Goal: Communication & Community: Answer question/provide support

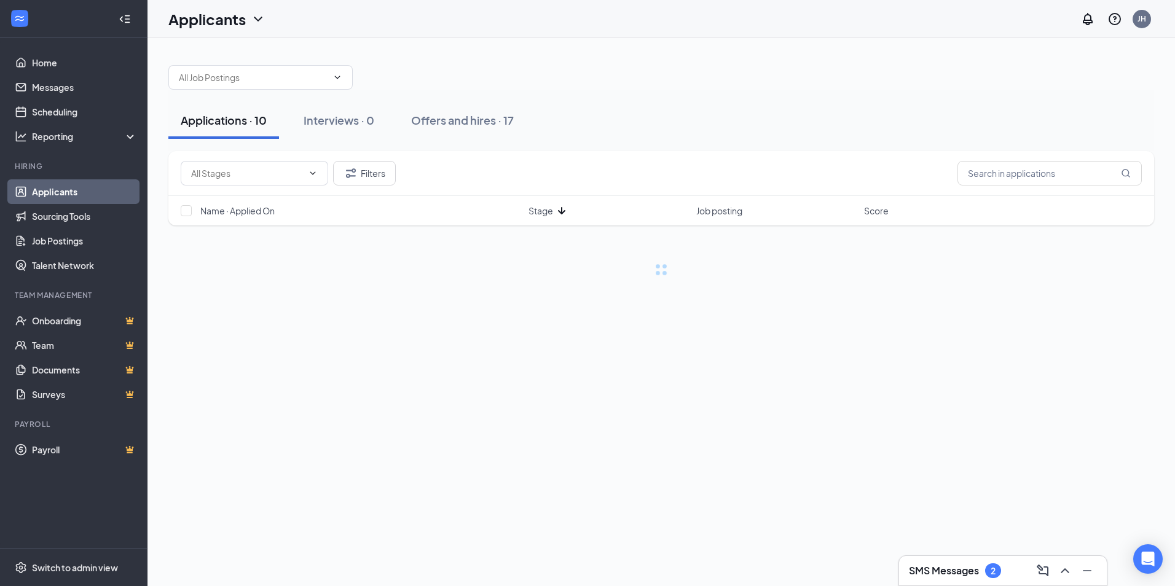
drag, startPoint x: 940, startPoint y: 536, endPoint x: 945, endPoint y: 545, distance: 10.2
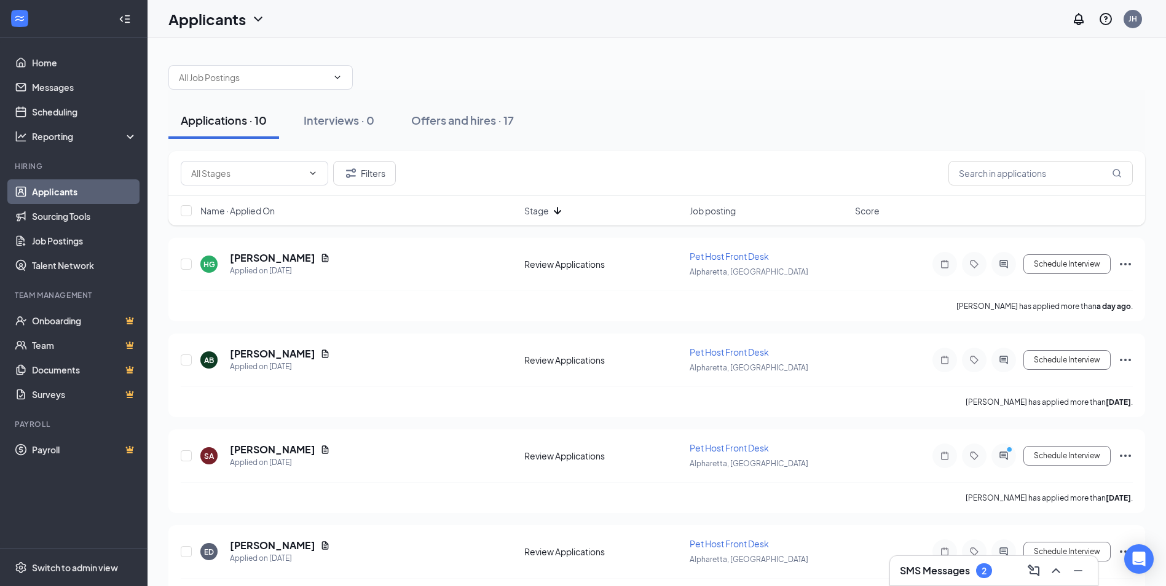
drag, startPoint x: 945, startPoint y: 545, endPoint x: 974, endPoint y: 567, distance: 36.4
click at [974, 567] on div "SMS Messages 2" at bounding box center [946, 571] width 92 height 15
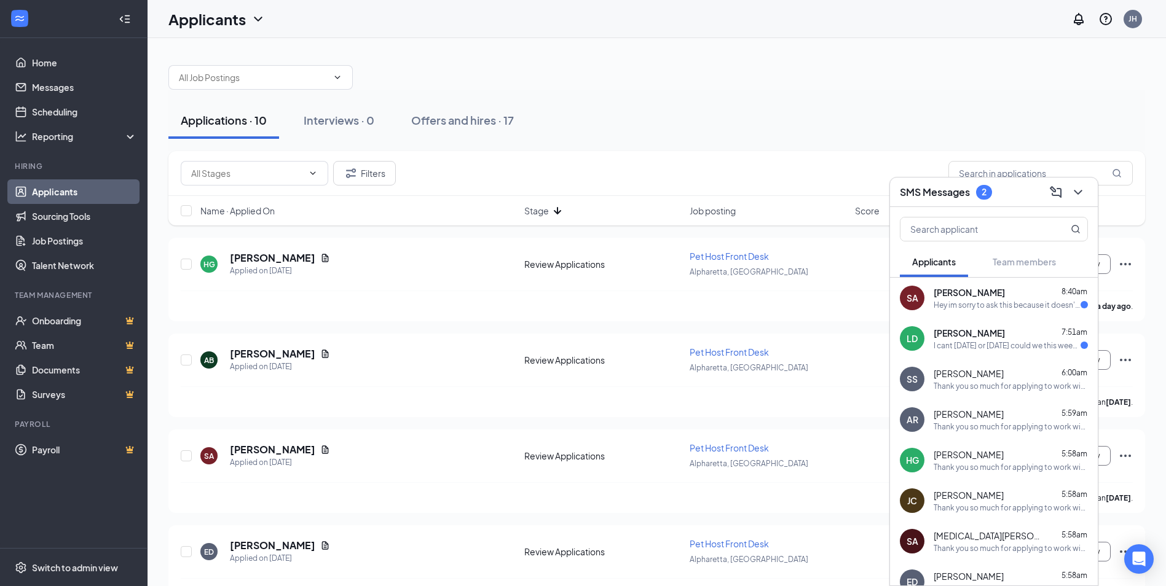
click at [972, 291] on span "[PERSON_NAME]" at bounding box center [969, 292] width 71 height 12
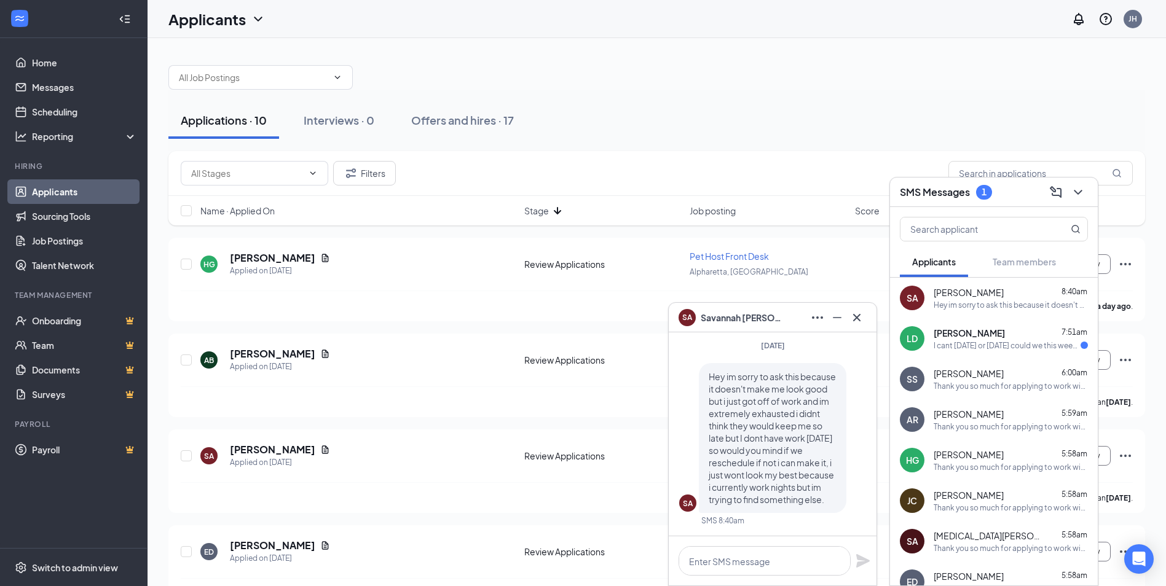
click at [999, 341] on div "I cant [DATE] or [DATE] could we this weekend" at bounding box center [1007, 345] width 147 height 10
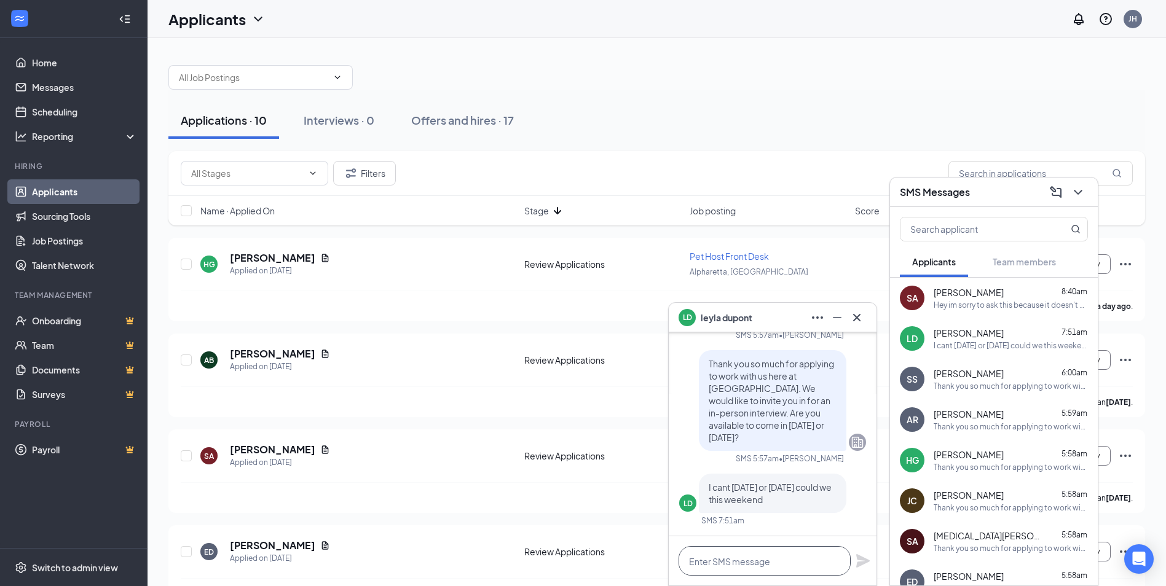
click at [784, 562] on textarea at bounding box center [765, 561] width 172 height 30
click at [776, 576] on div at bounding box center [773, 561] width 208 height 49
click at [771, 572] on textarea at bounding box center [765, 561] width 172 height 30
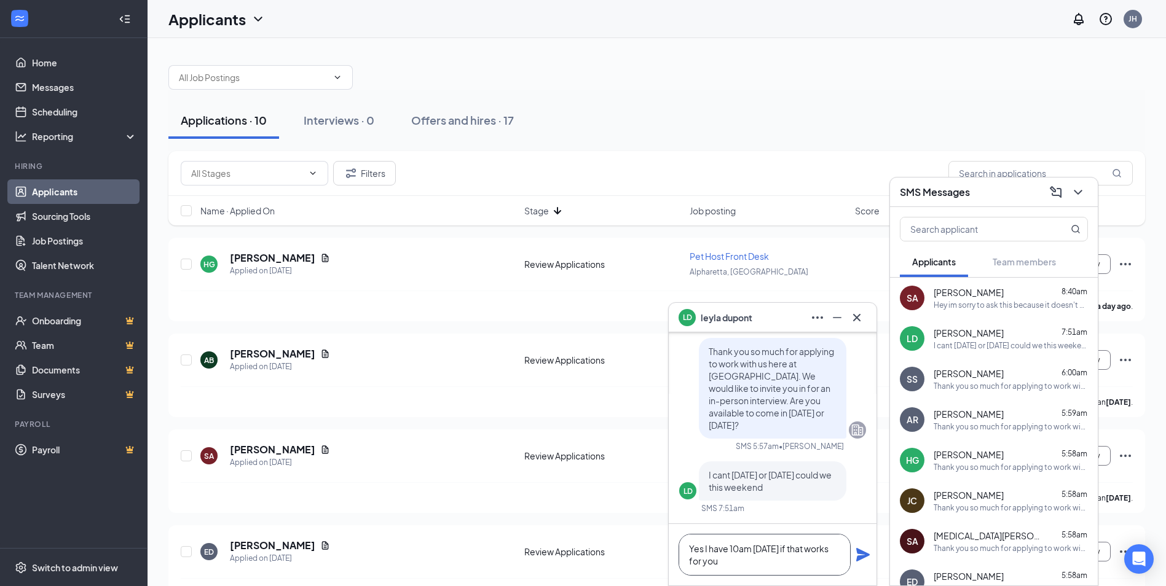
click at [798, 558] on textarea "Yes I have 10am [DATE] if that works for you" at bounding box center [765, 555] width 172 height 42
click at [768, 567] on textarea "Yes I have 10am [DATE] if that works for you" at bounding box center [765, 555] width 172 height 42
type textarea "Yes I have 10am [DATE] if that works for you"
click at [862, 552] on icon "Plane" at bounding box center [863, 555] width 14 height 14
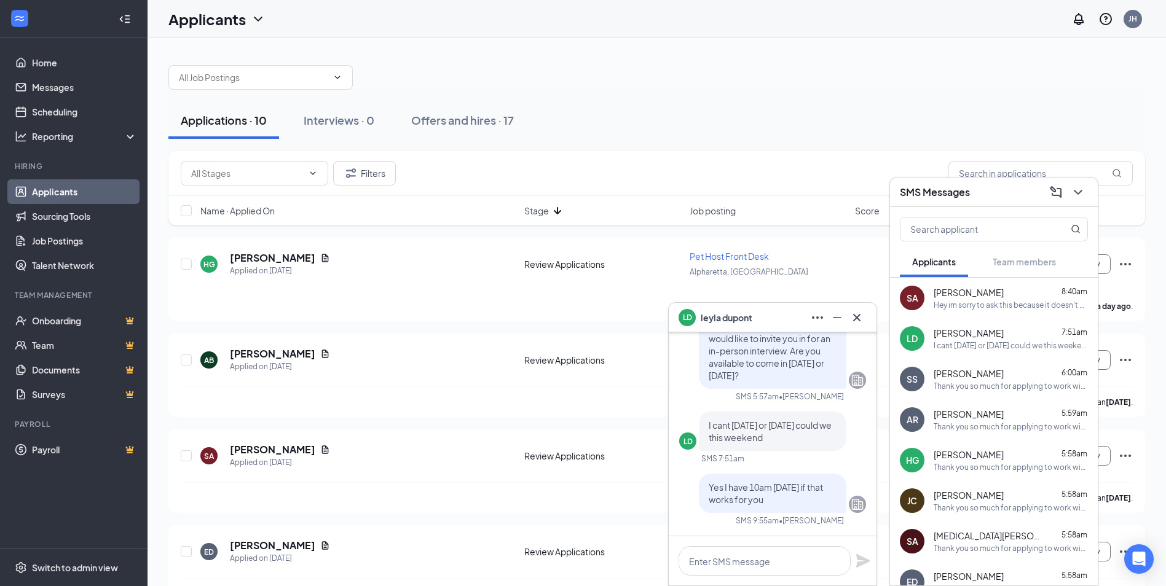
click at [739, 317] on span "[PERSON_NAME]" at bounding box center [727, 318] width 52 height 14
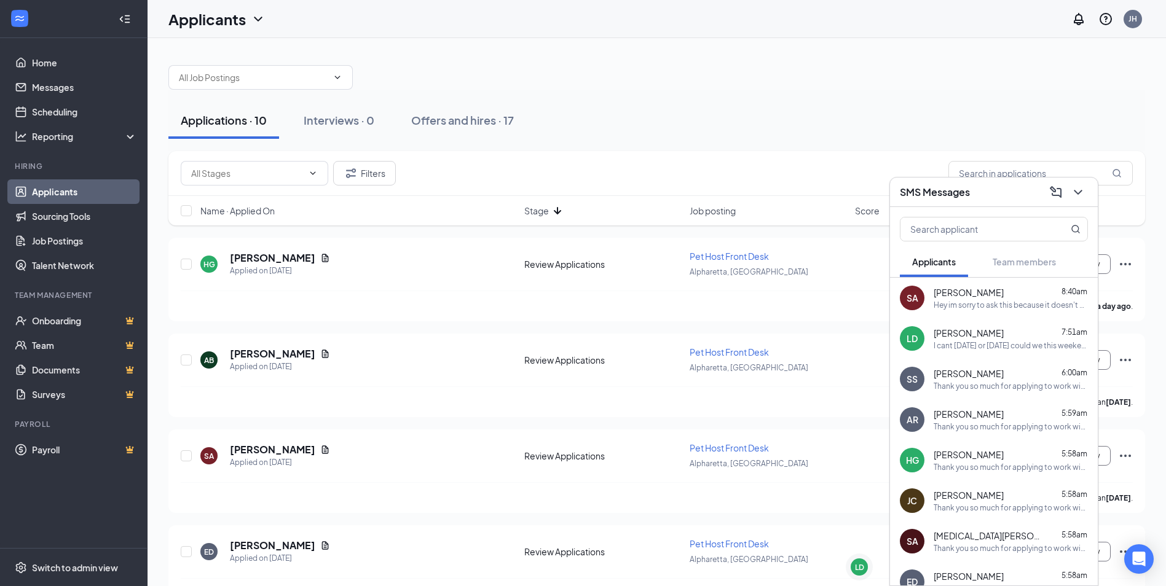
click at [929, 196] on h3 "SMS Messages" at bounding box center [935, 193] width 70 height 14
